Goal: Task Accomplishment & Management: Manage account settings

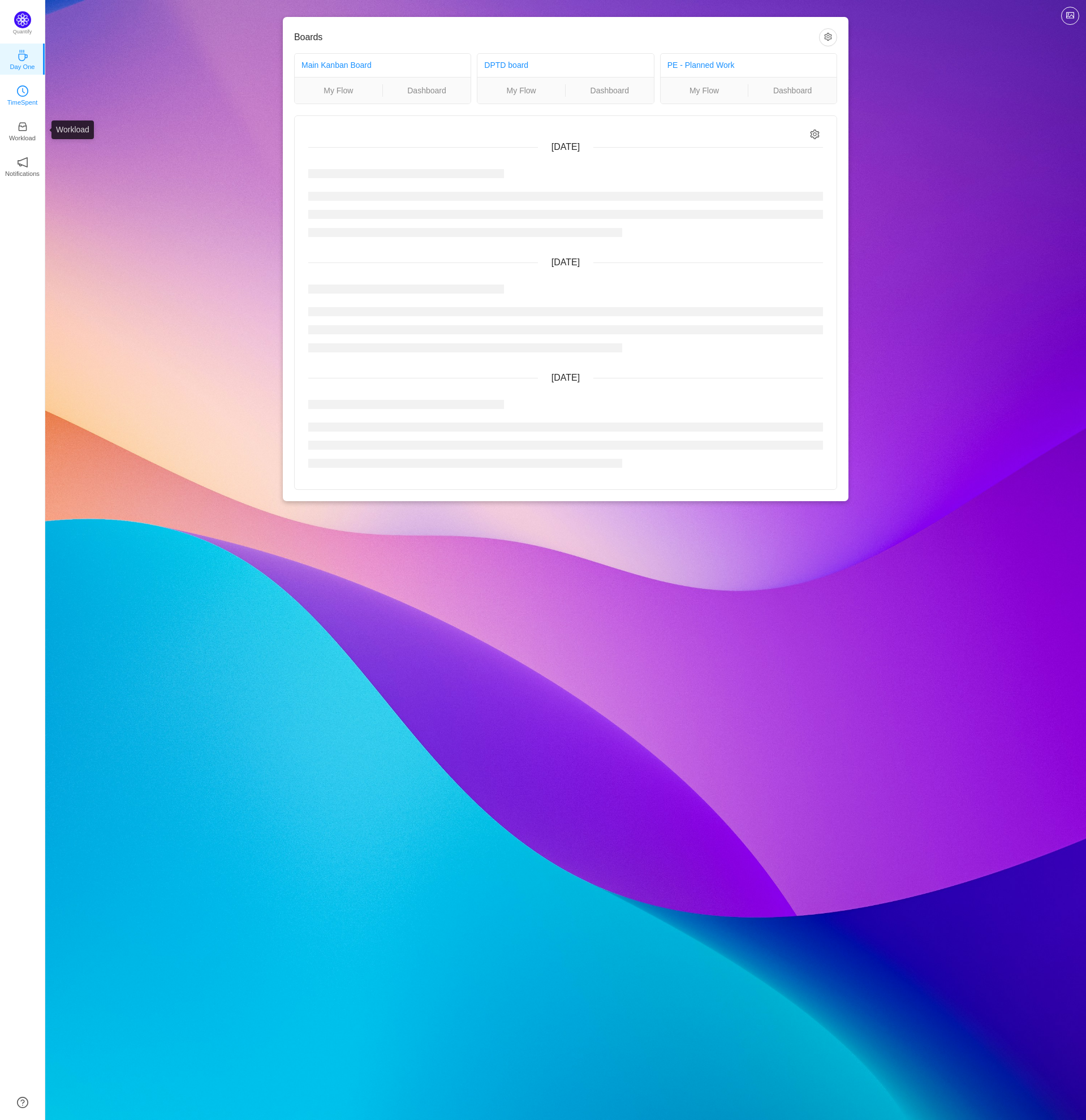
click at [28, 89] on link "TimeSpent" at bounding box center [22, 94] width 11 height 11
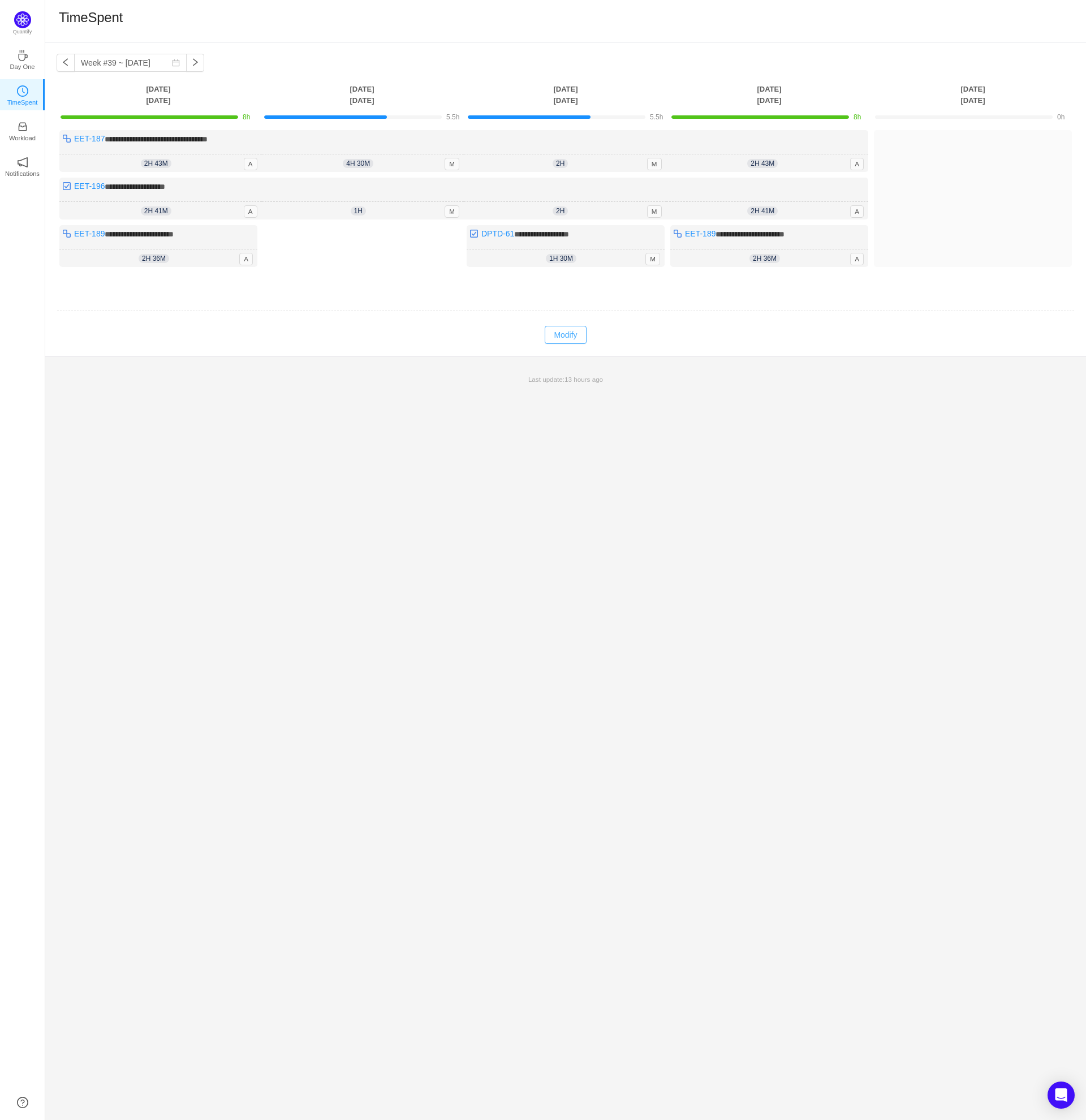
click at [568, 337] on button "Modify" at bounding box center [565, 335] width 42 height 18
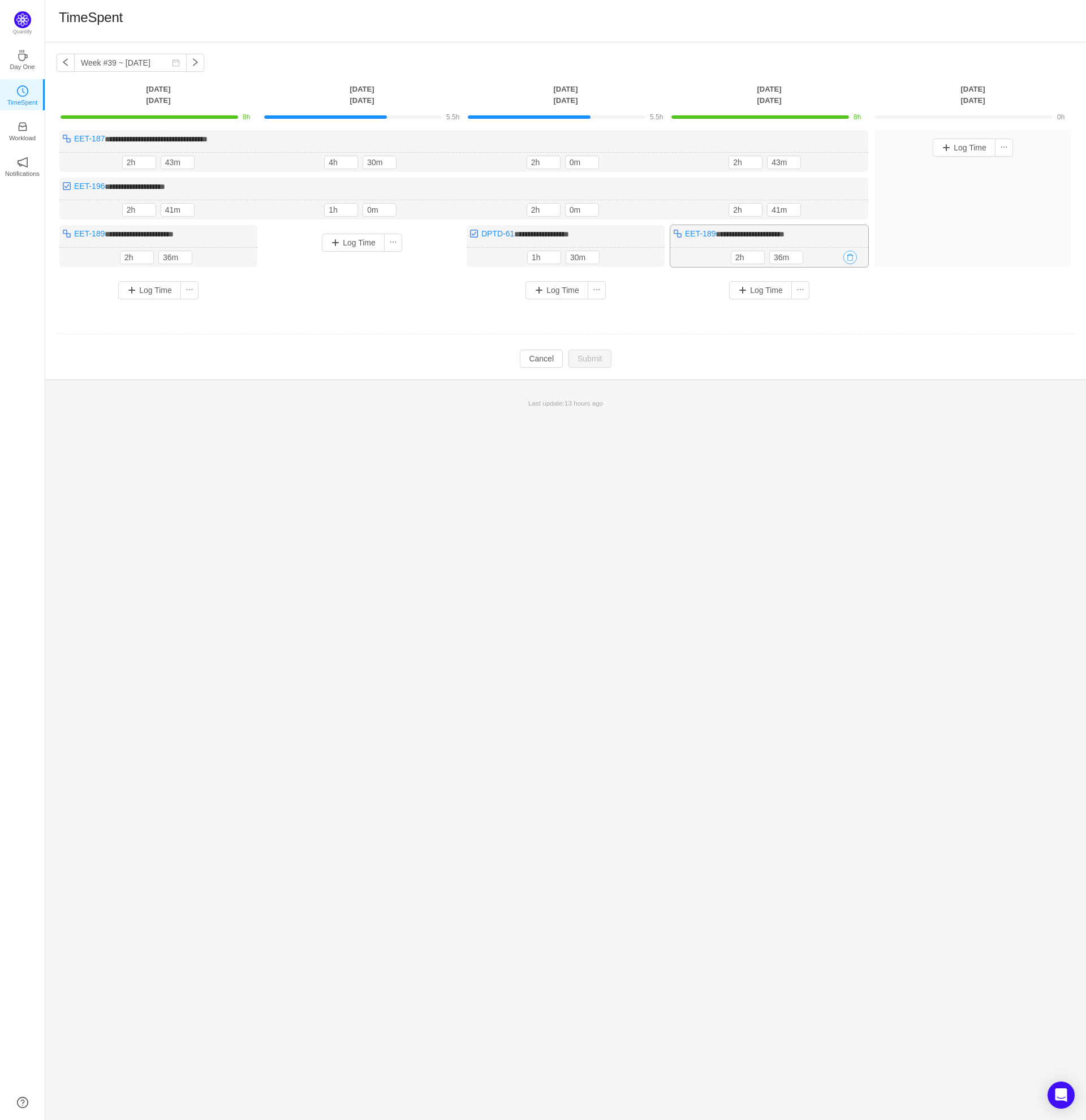
click at [850, 252] on button "button" at bounding box center [850, 258] width 14 height 14
click at [837, 306] on button "Yes" at bounding box center [838, 305] width 22 height 14
click at [755, 201] on div "2h 41m 2h 41m" at bounding box center [768, 210] width 202 height 20
type input "3h"
click at [757, 206] on icon "icon: up" at bounding box center [757, 208] width 4 height 4
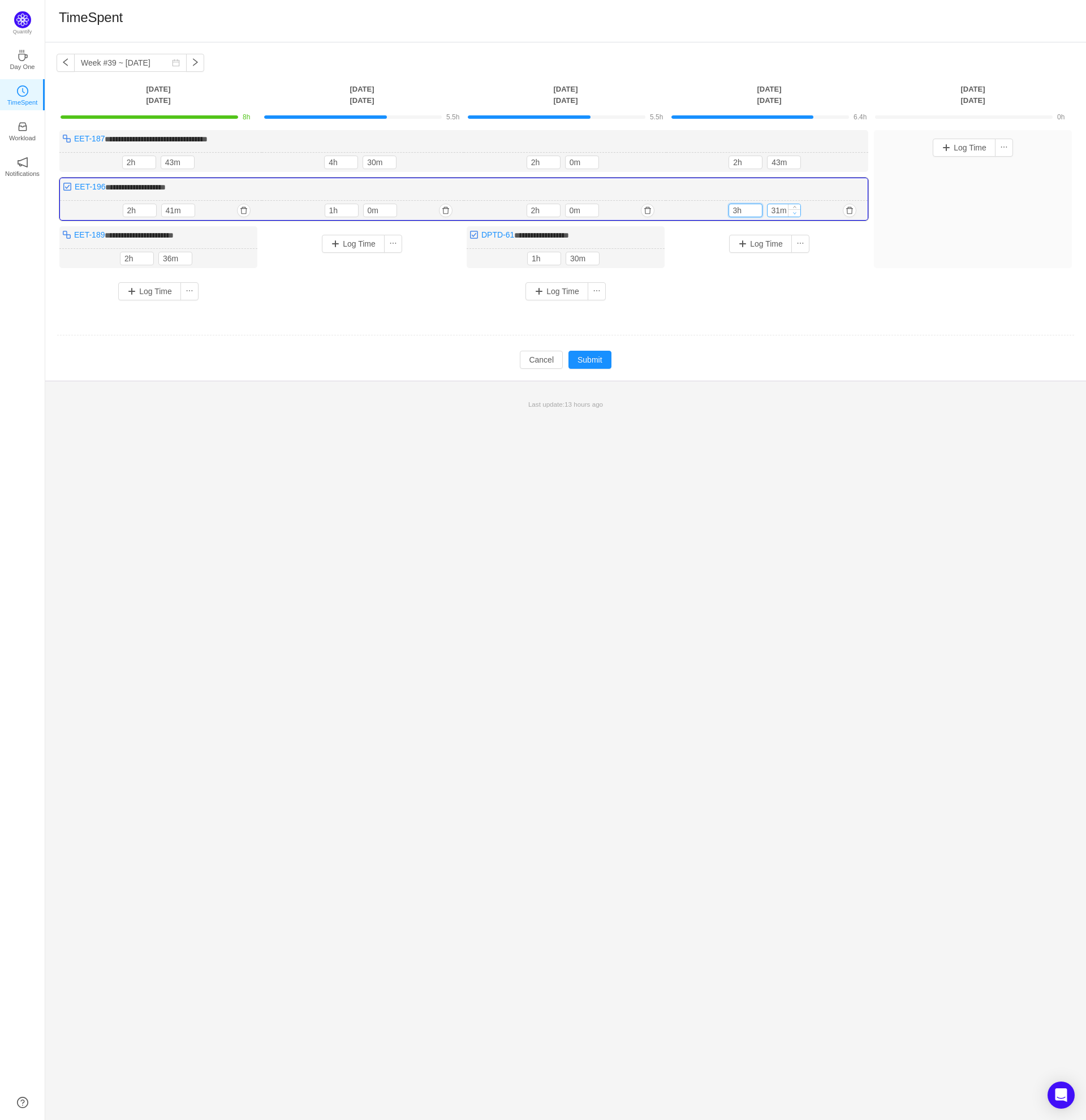
click at [795, 213] on icon "icon: down" at bounding box center [795, 213] width 3 height 3
type input "0m"
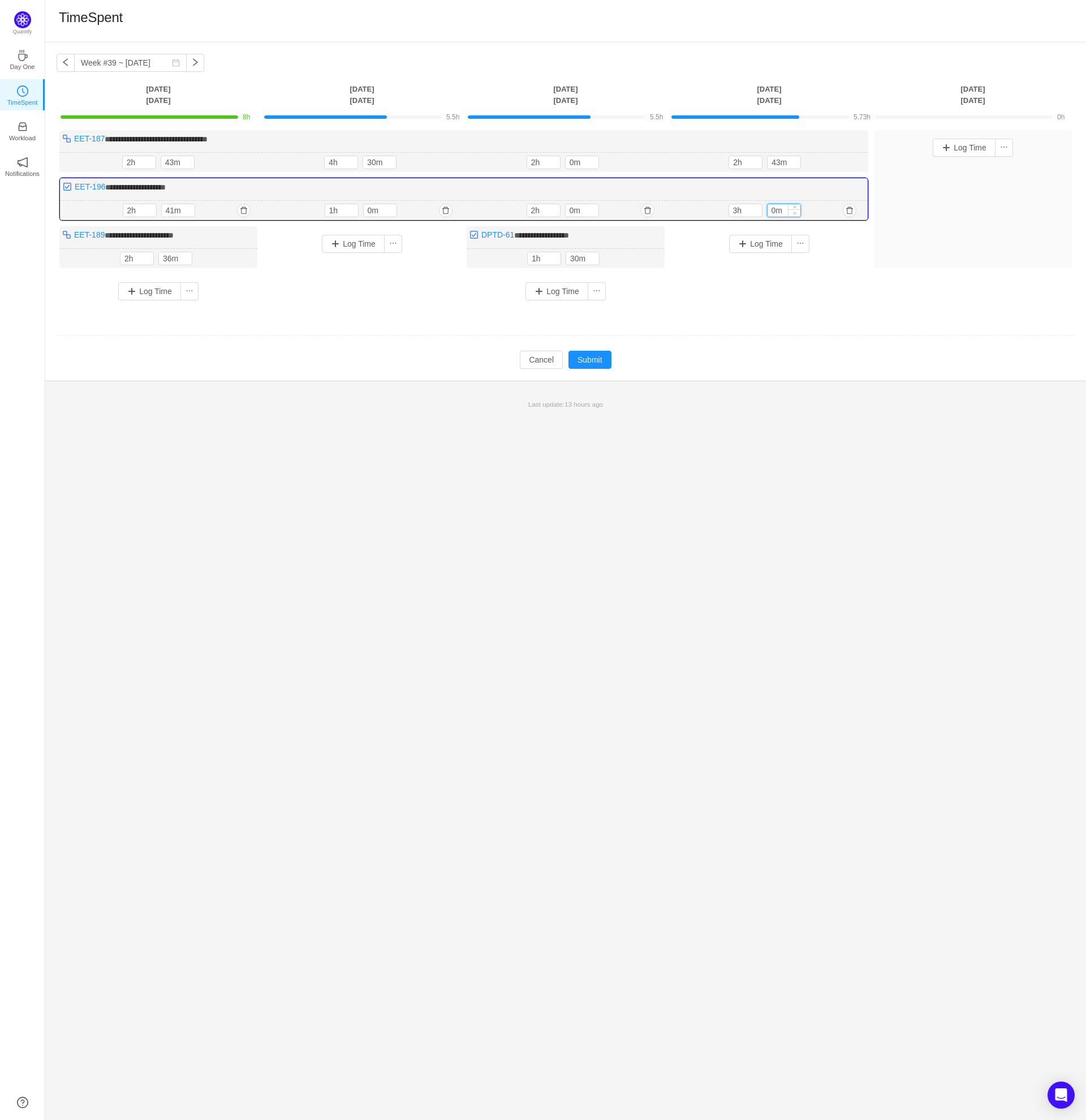
click at [795, 213] on icon "icon: down" at bounding box center [795, 213] width 3 height 3
click at [829, 231] on div "Log Time" at bounding box center [770, 244] width 192 height 29
click at [756, 165] on icon "icon: down" at bounding box center [757, 164] width 4 height 4
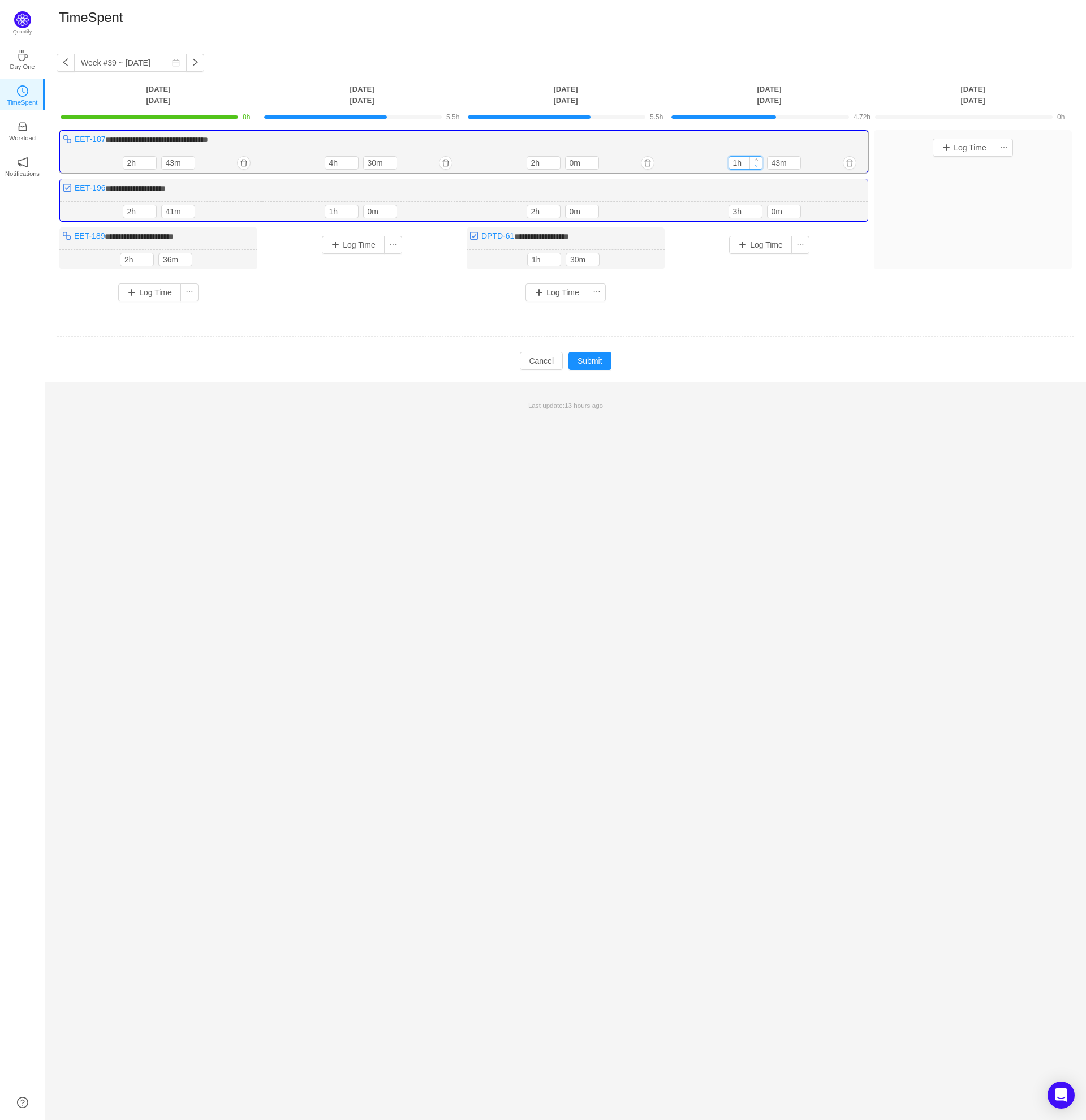
type input "0h"
click at [756, 165] on icon "icon: down" at bounding box center [756, 165] width 4 height 4
click at [798, 164] on span "Decrease Value" at bounding box center [795, 165] width 12 height 8
click at [782, 164] on input "33m" at bounding box center [784, 163] width 33 height 12
type input "30m"
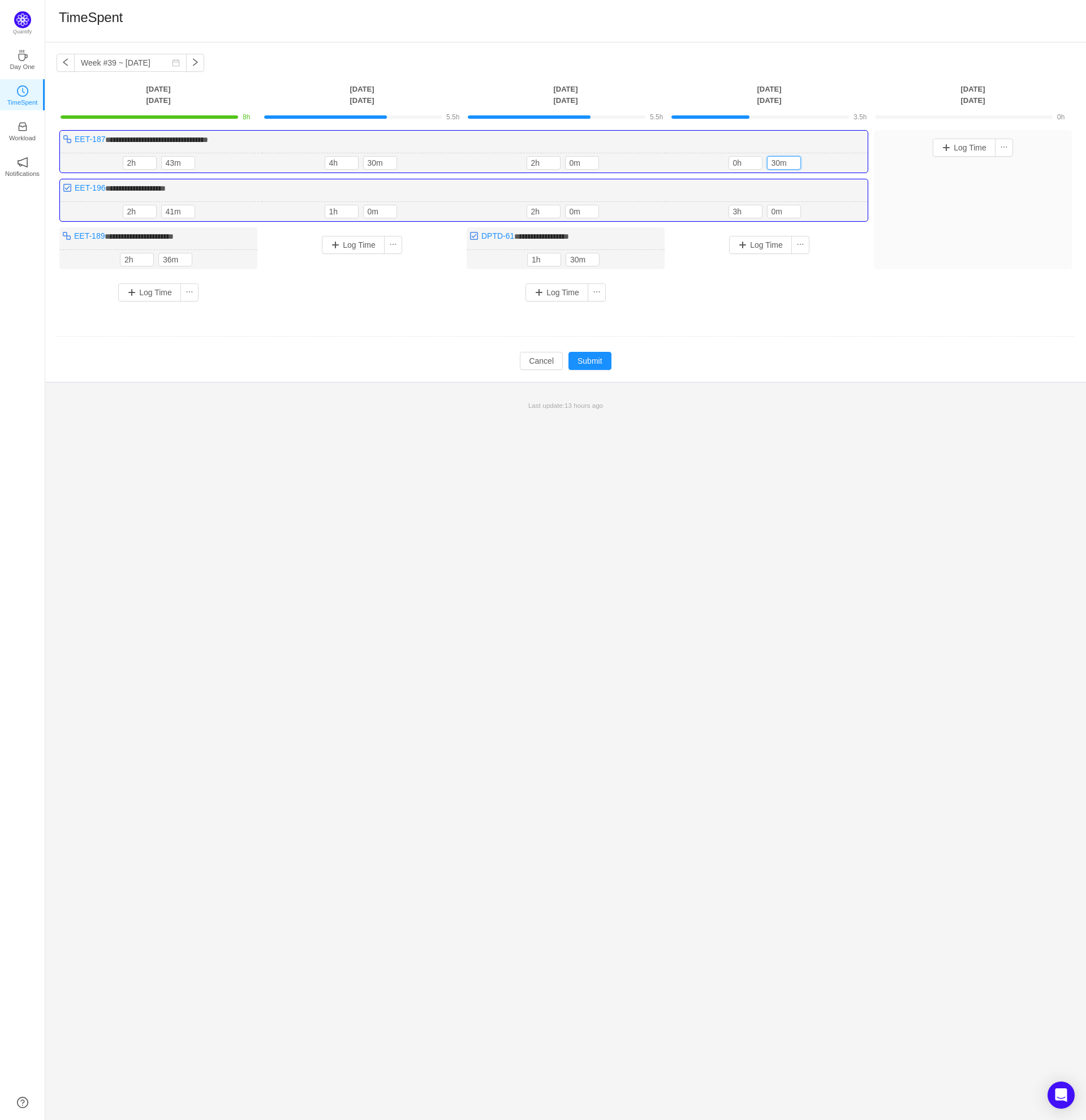
click at [841, 267] on div "Log Time" at bounding box center [769, 262] width 198 height 69
click at [597, 361] on button "Submit" at bounding box center [590, 361] width 43 height 18
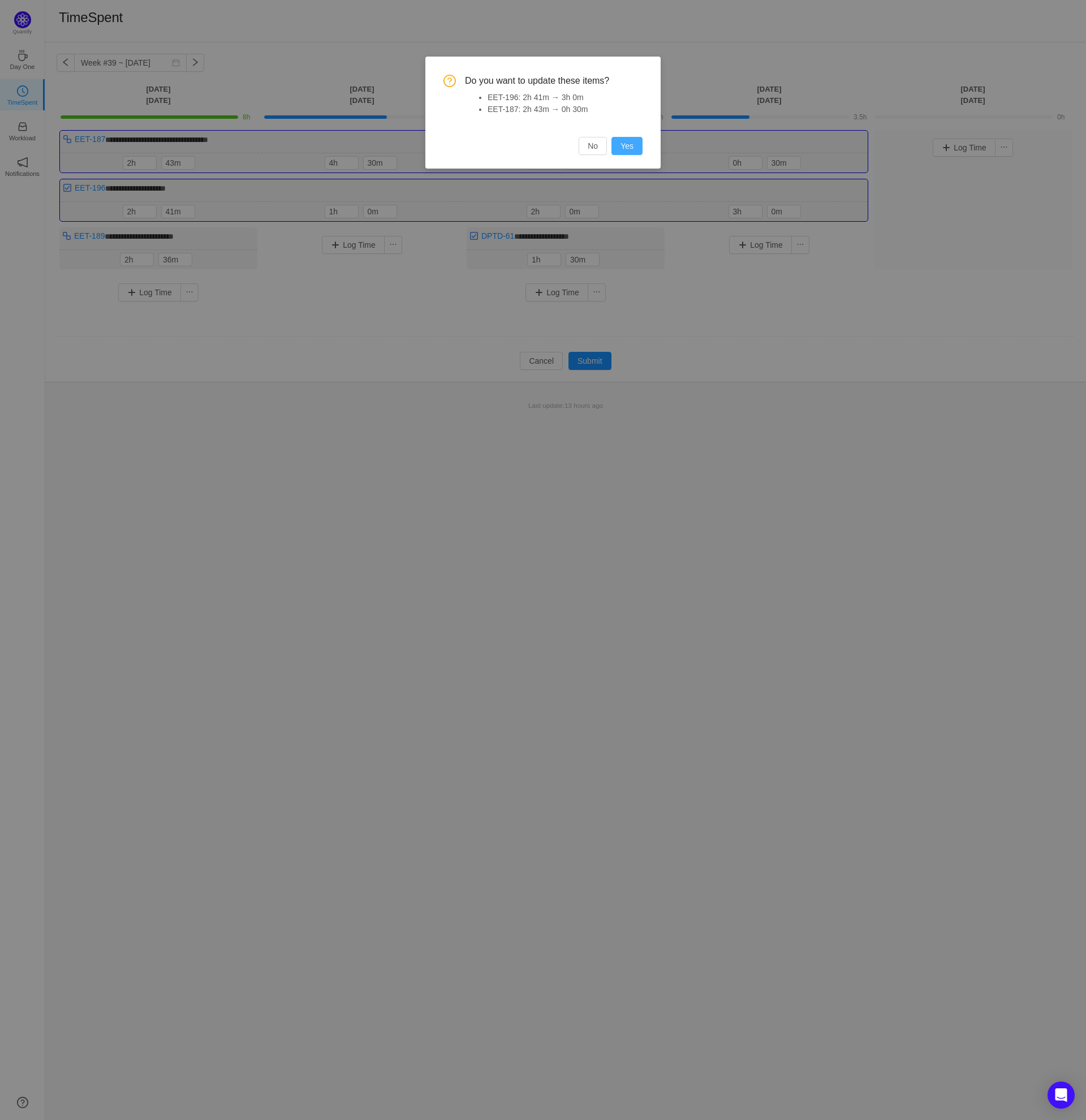
click at [630, 147] on button "Yes" at bounding box center [627, 145] width 31 height 18
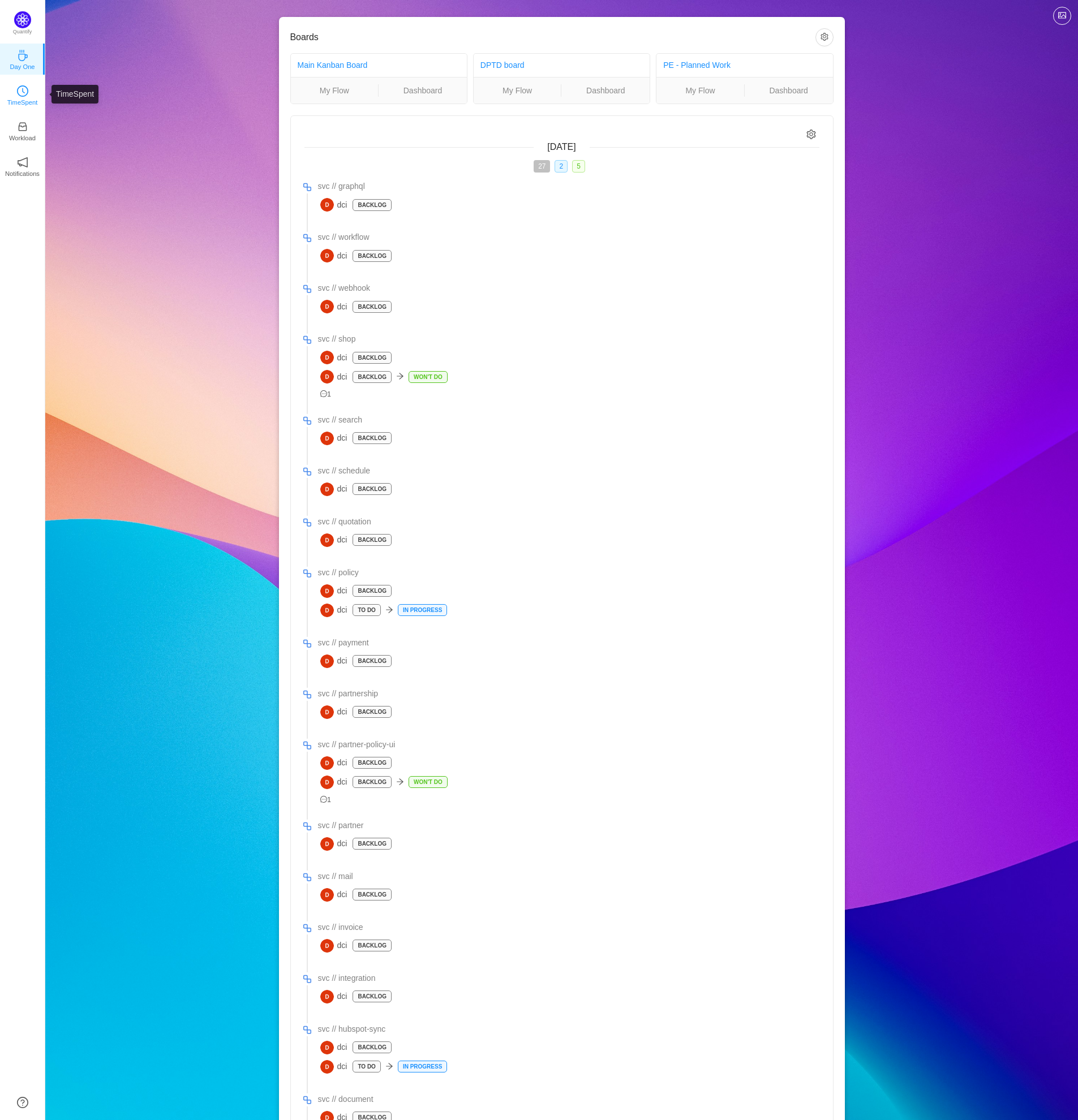
click at [18, 93] on icon "icon: clock-circle" at bounding box center [22, 91] width 11 height 11
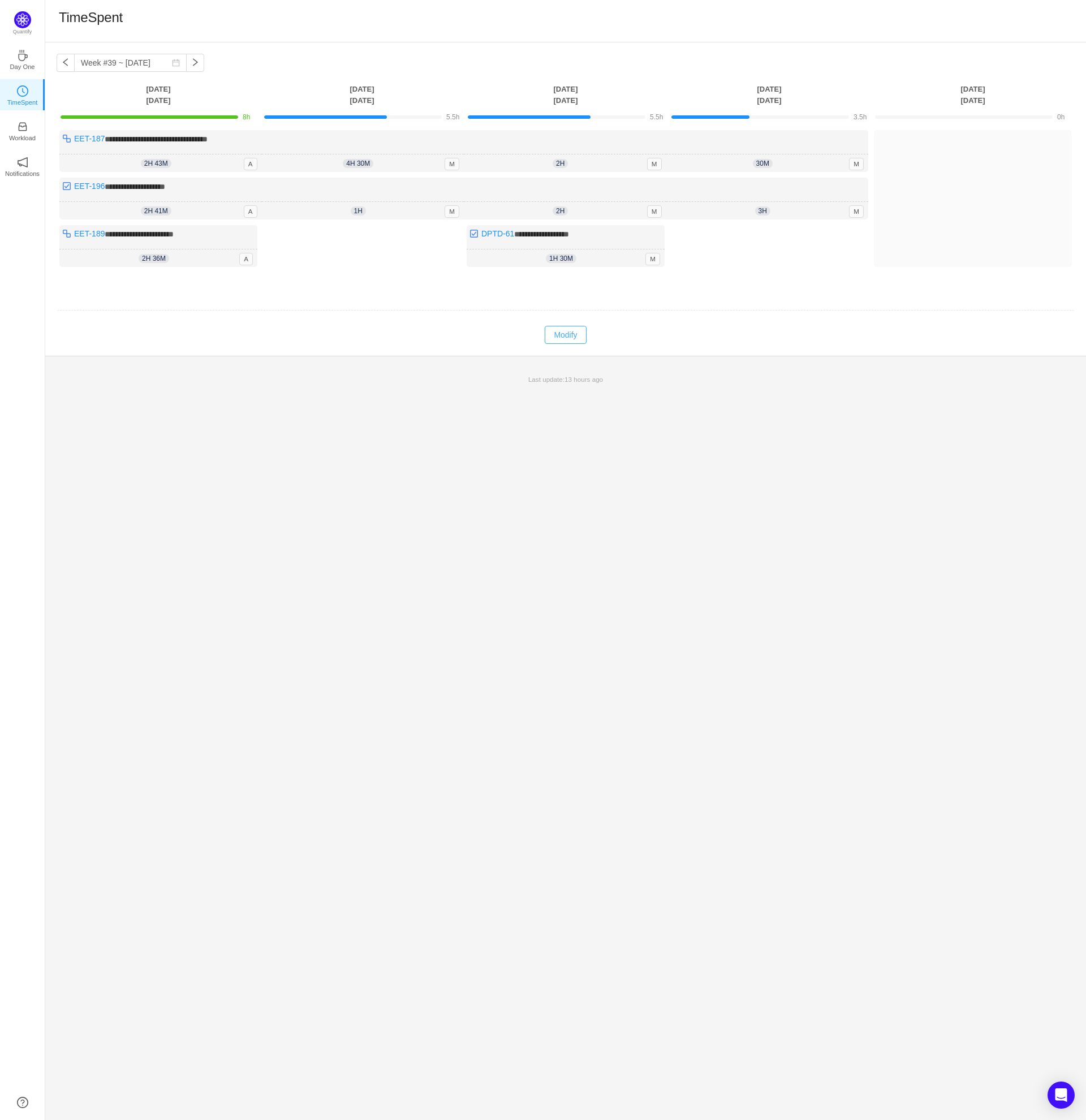
click at [575, 331] on button "Modify" at bounding box center [565, 335] width 42 height 18
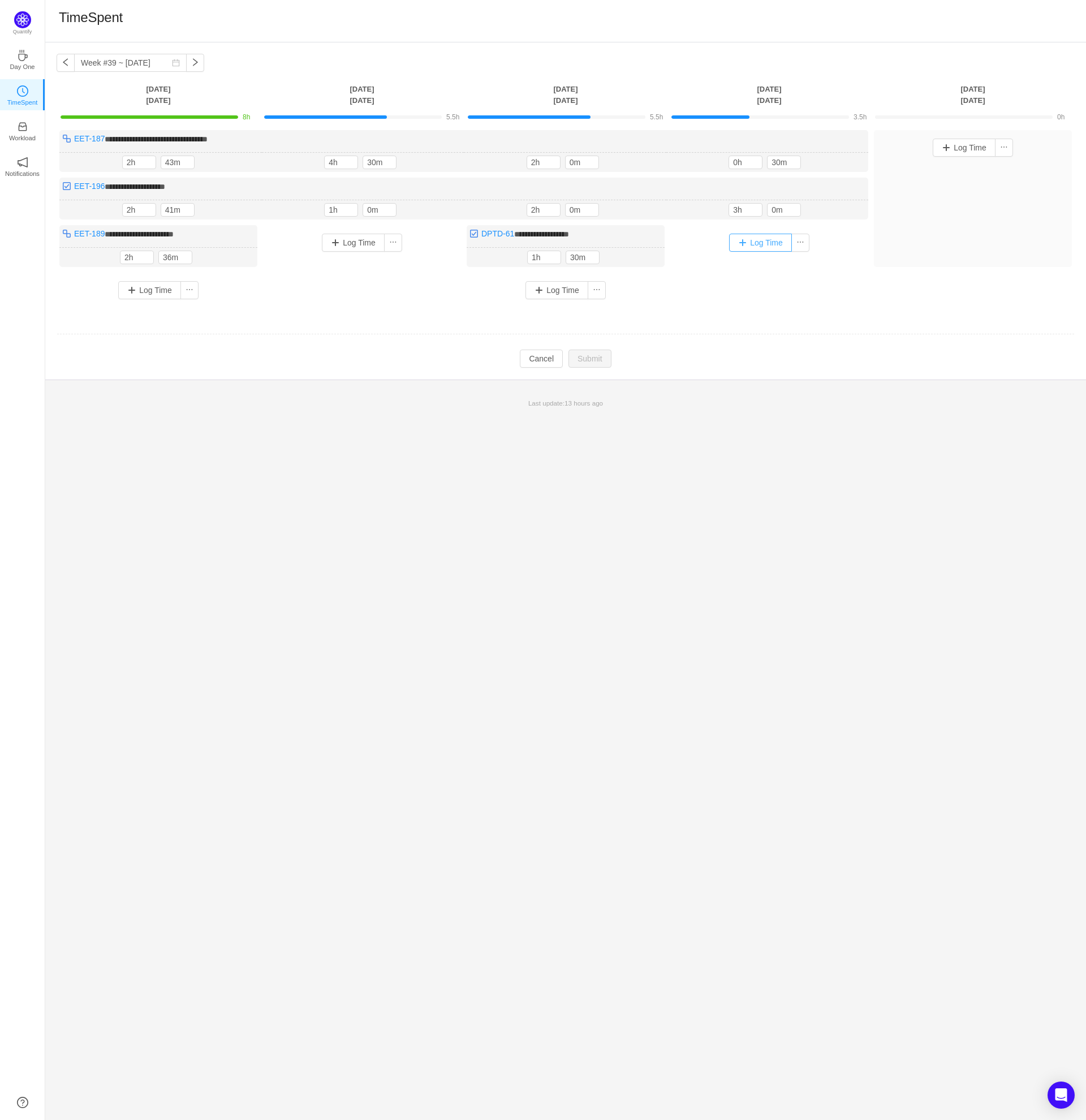
click at [754, 239] on button "Log Time" at bounding box center [760, 242] width 63 height 18
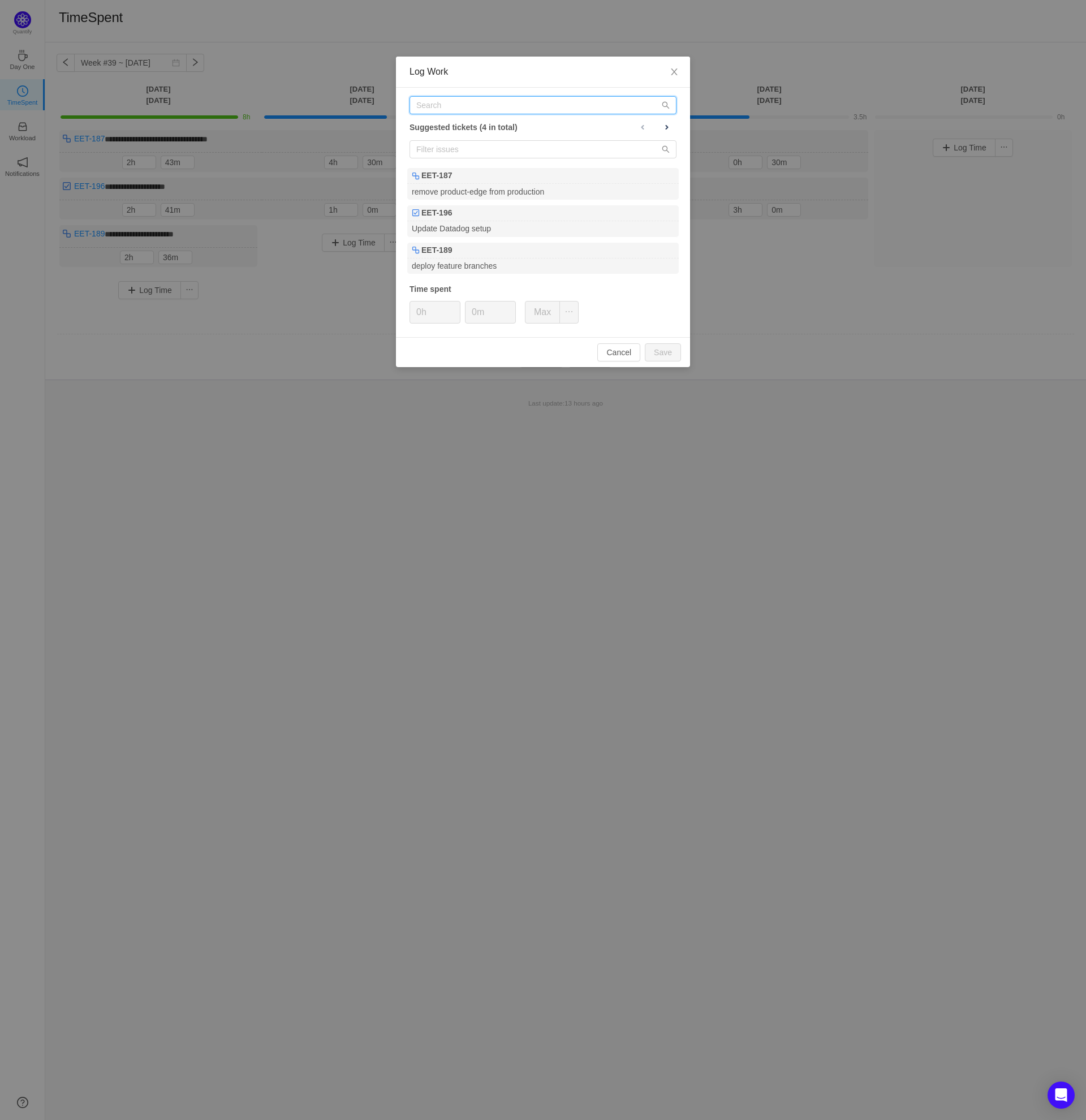
click at [475, 103] on input "text" at bounding box center [543, 105] width 267 height 18
click at [492, 103] on input "text" at bounding box center [543, 105] width 267 height 18
paste input "DPTD-61"
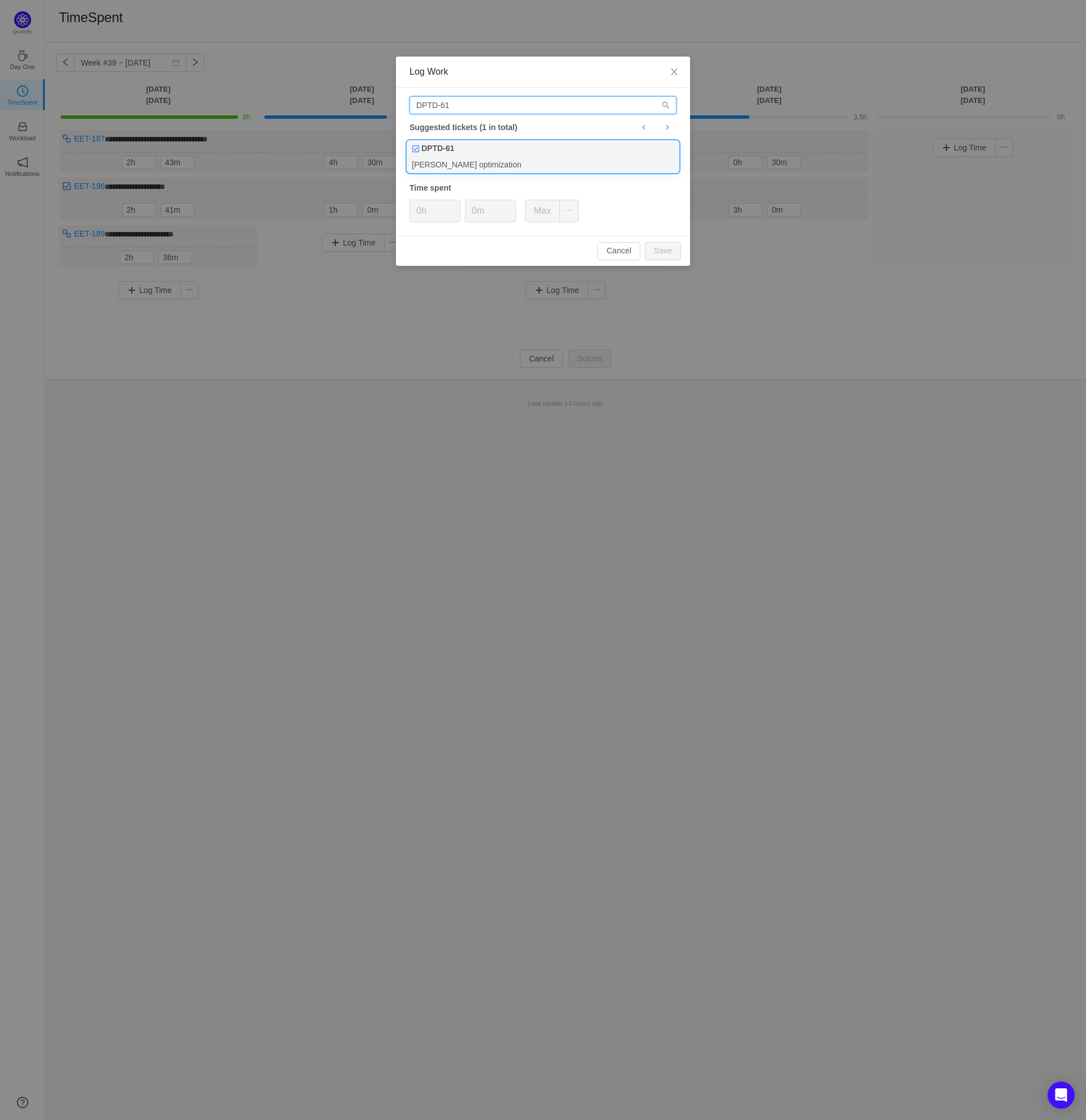
type input "DPTD-61"
click at [485, 153] on div "DPTD-61" at bounding box center [543, 149] width 272 height 16
click at [668, 254] on button "Save" at bounding box center [663, 251] width 36 height 18
type input "0h"
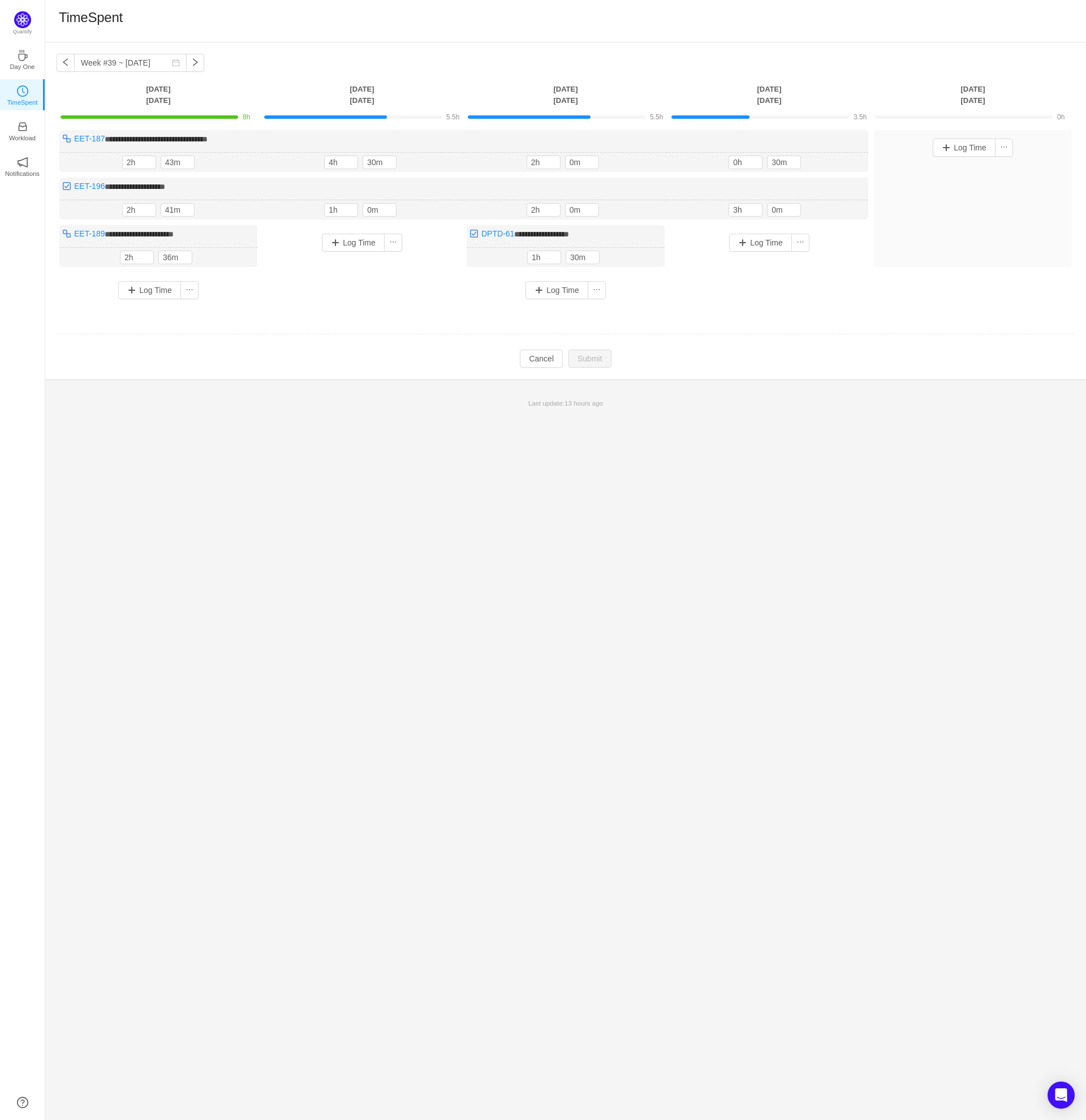
click at [837, 374] on div "**********" at bounding box center [565, 211] width 1041 height 337
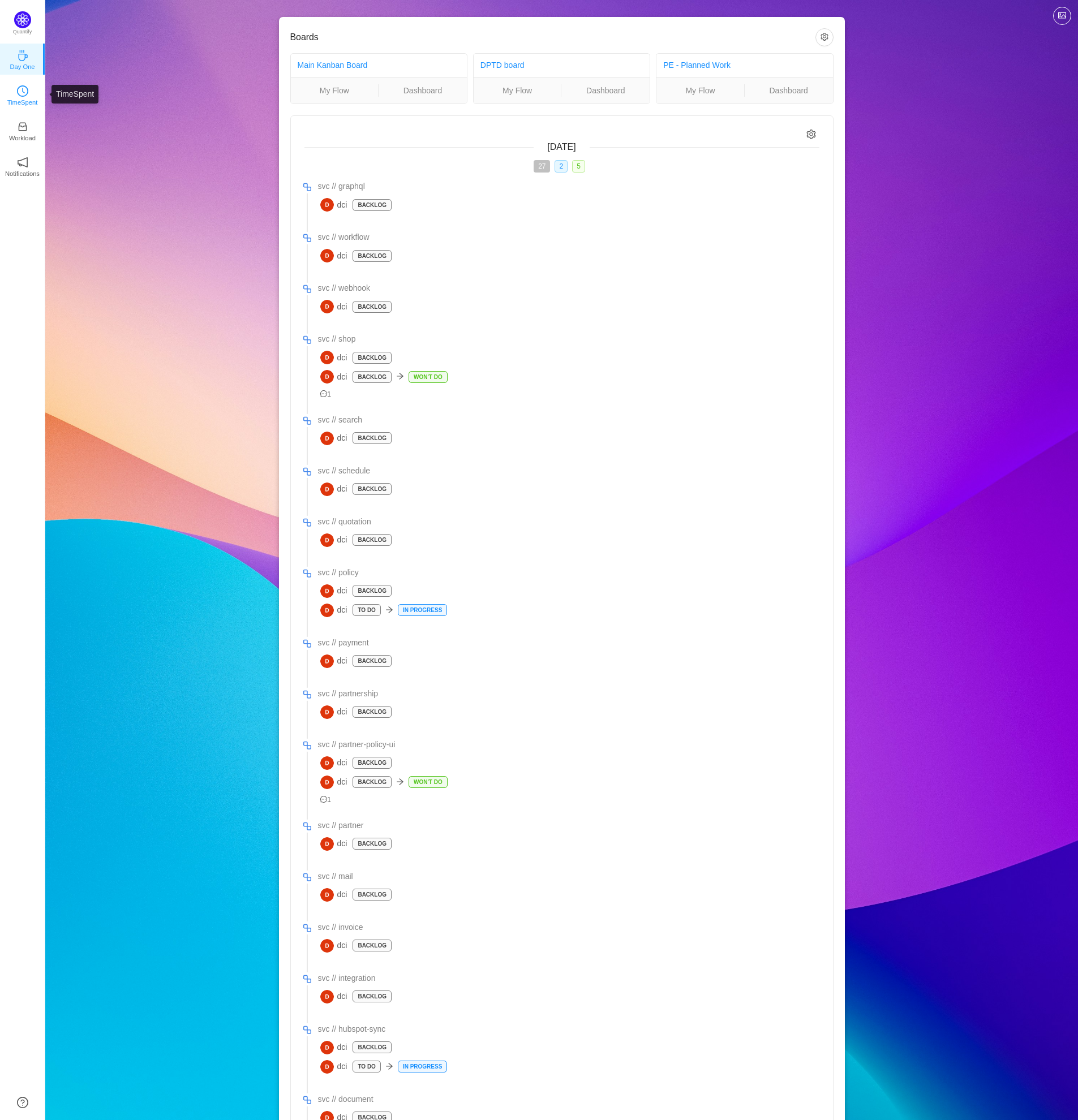
click at [19, 94] on icon "icon: clock-circle" at bounding box center [22, 91] width 11 height 11
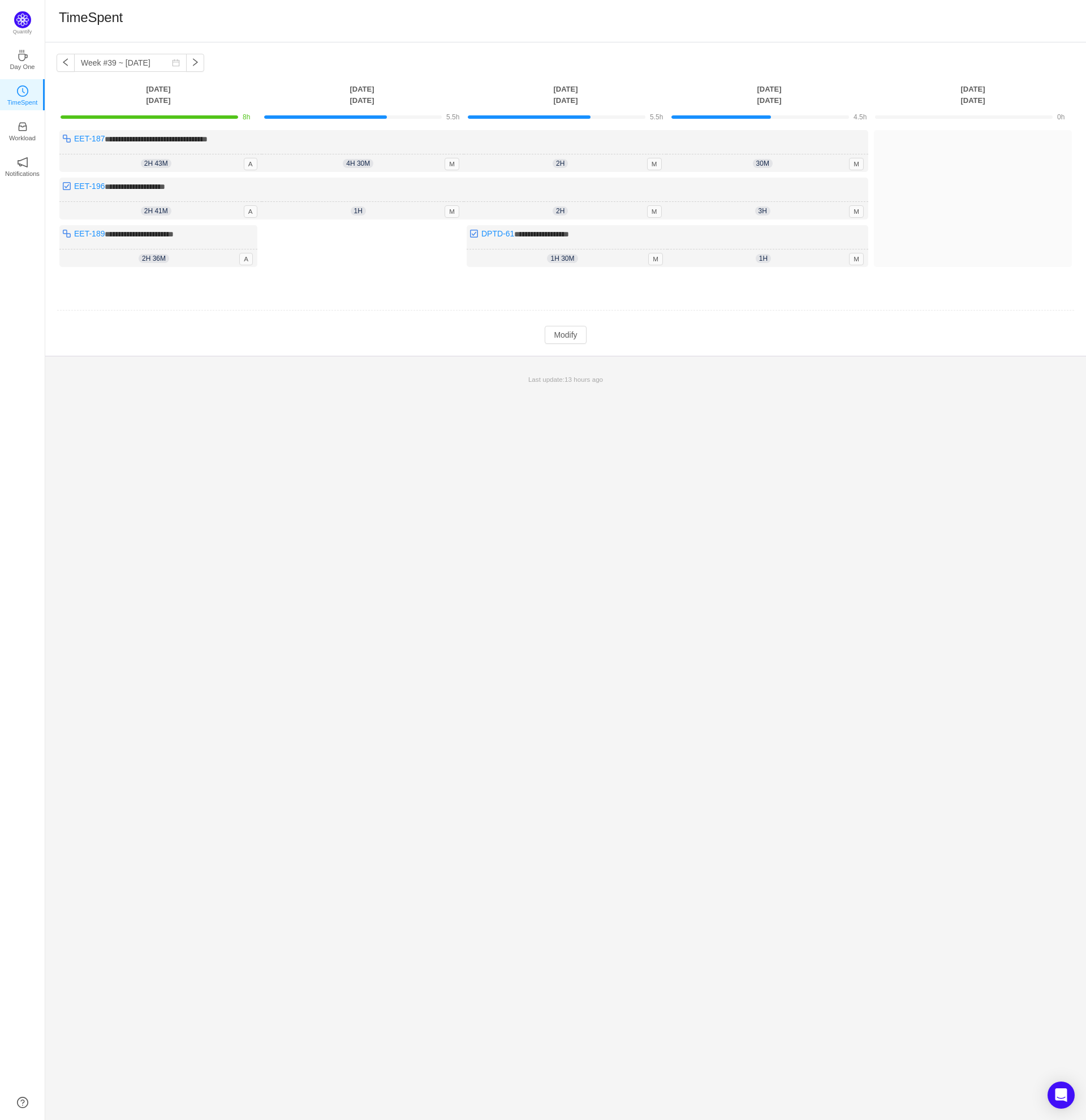
click at [388, 472] on div "**********" at bounding box center [565, 581] width 1041 height 1078
